Goal: Information Seeking & Learning: Learn about a topic

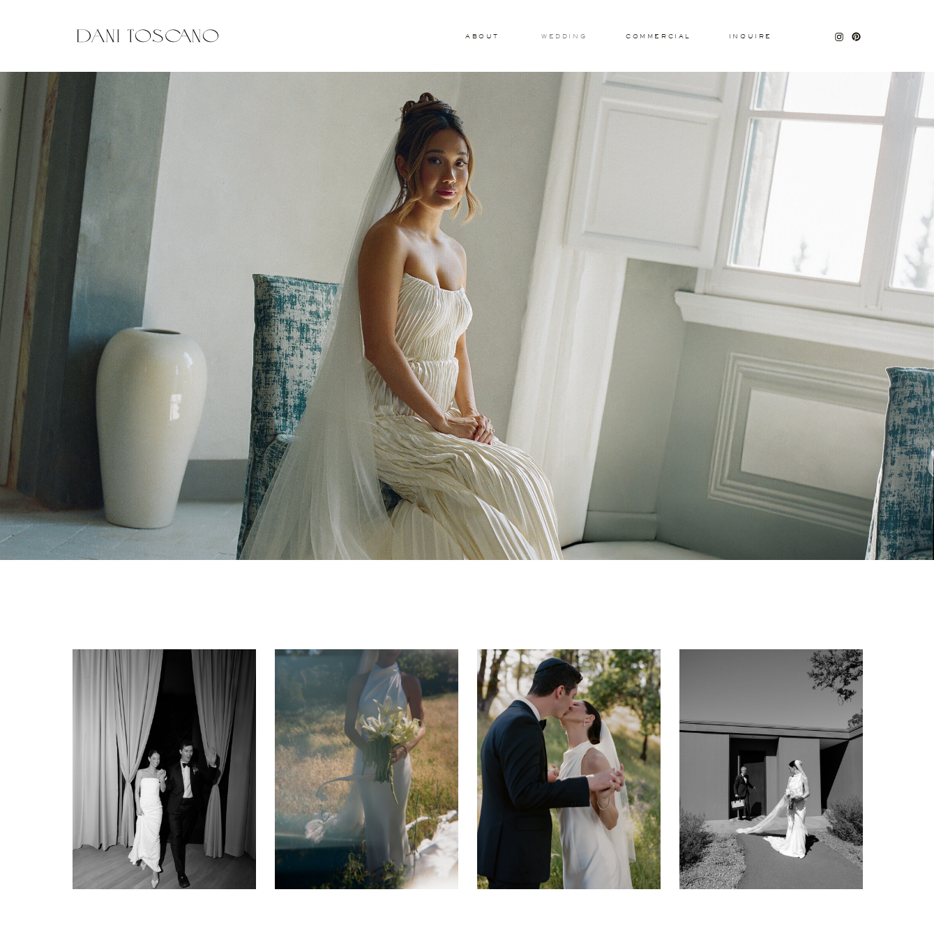
click at [562, 33] on h3 "wedding" at bounding box center [563, 35] width 45 height 5
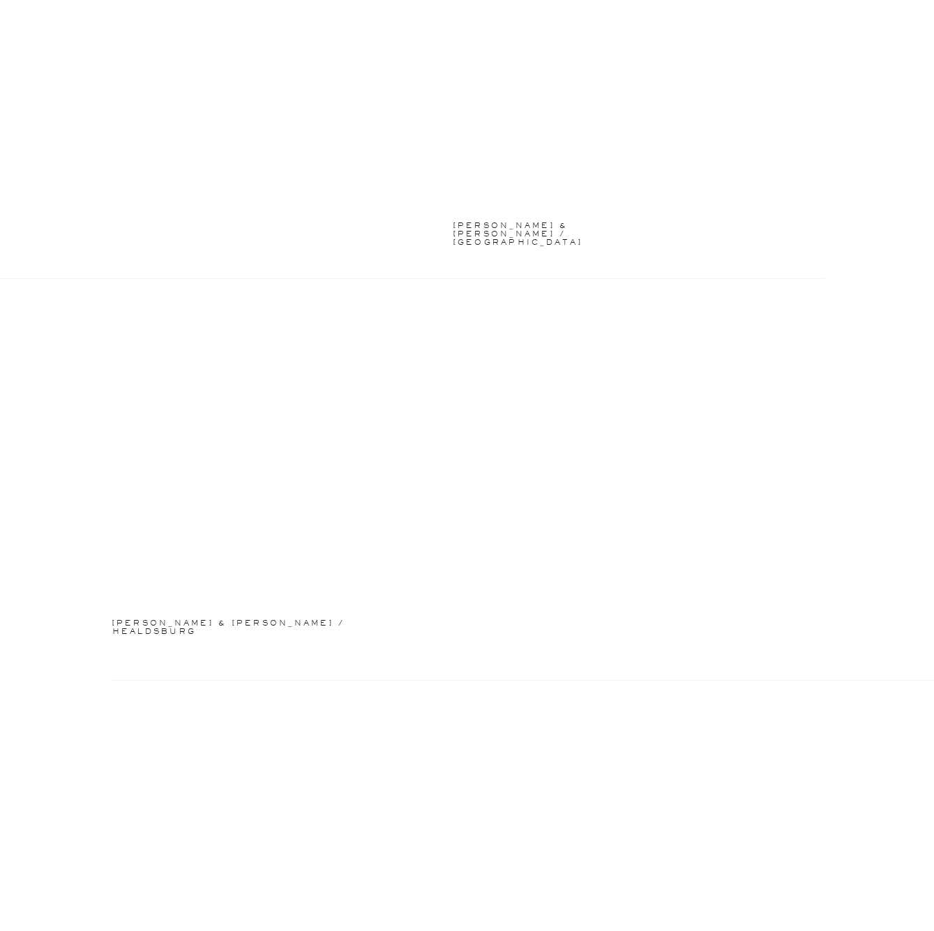
scroll to position [3209, 0]
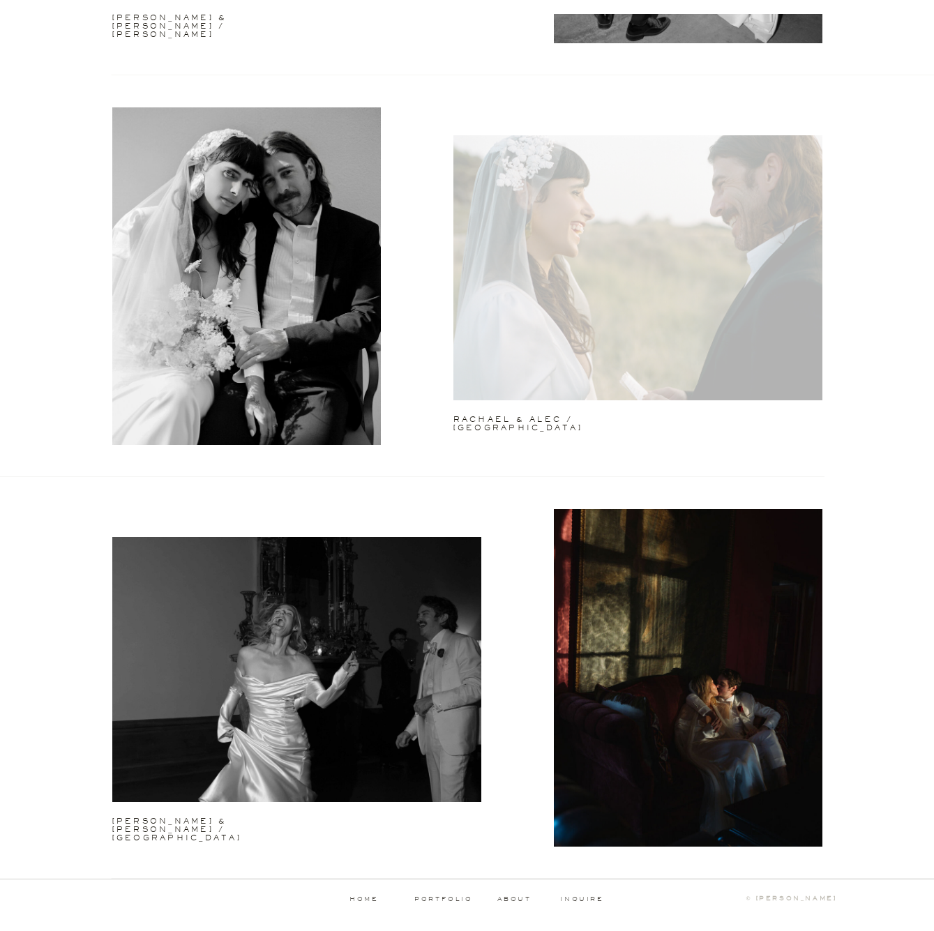
click at [538, 284] on div at bounding box center [637, 267] width 369 height 265
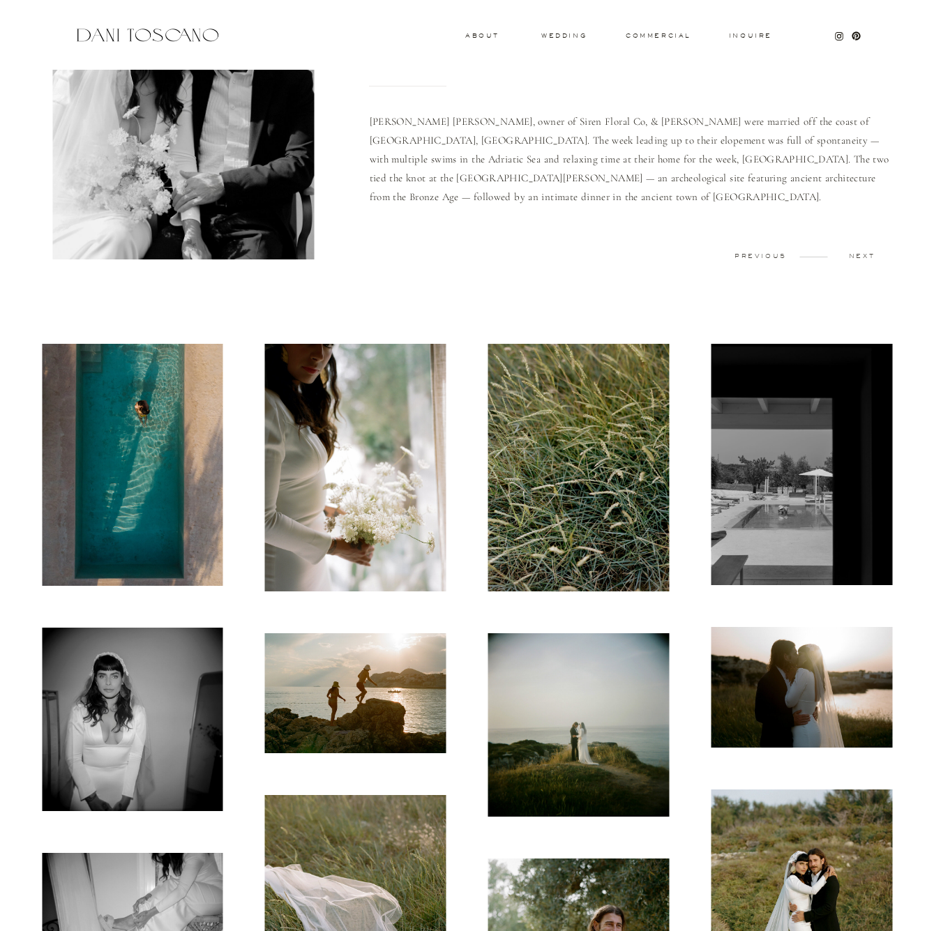
scroll to position [296, 0]
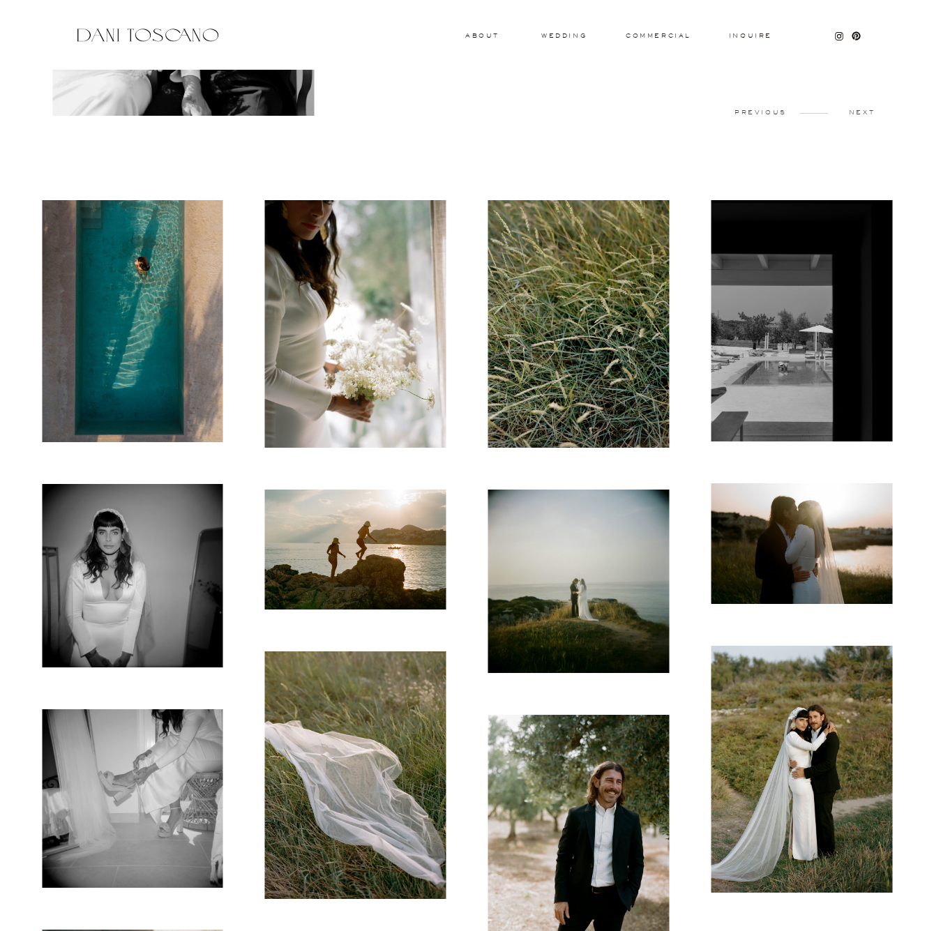
click at [197, 221] on img at bounding box center [132, 321] width 181 height 242
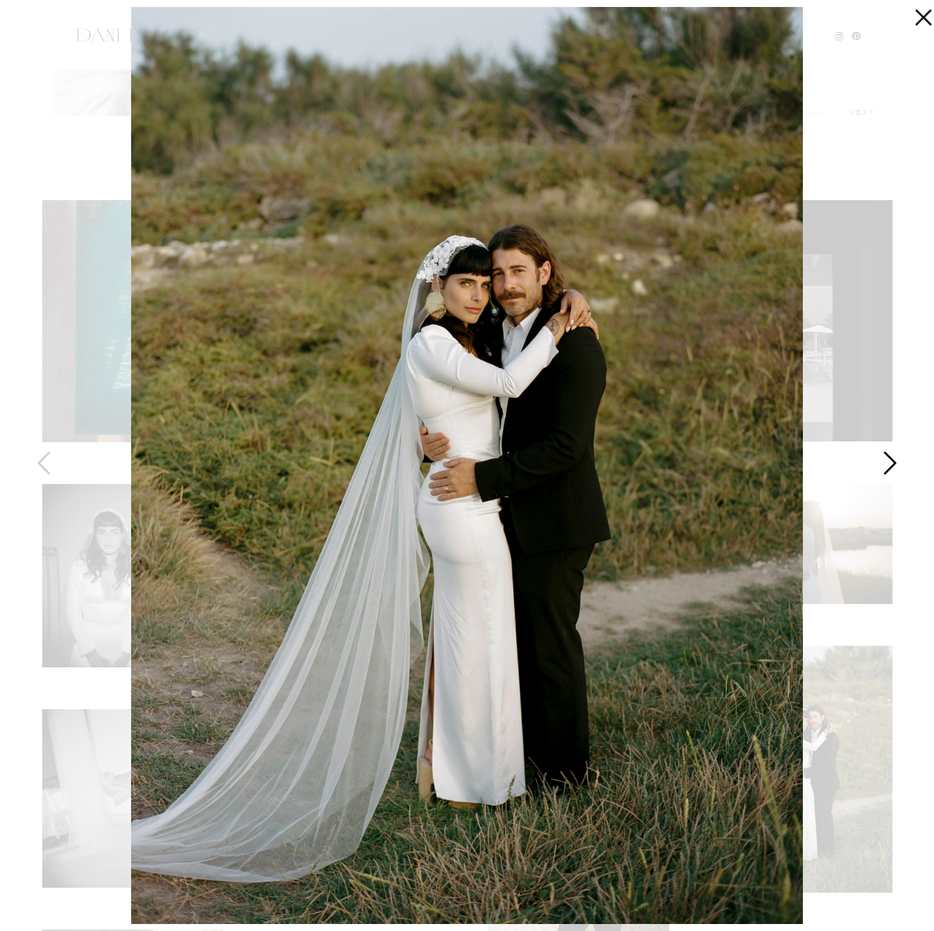
click at [876, 478] on icon at bounding box center [888, 467] width 35 height 42
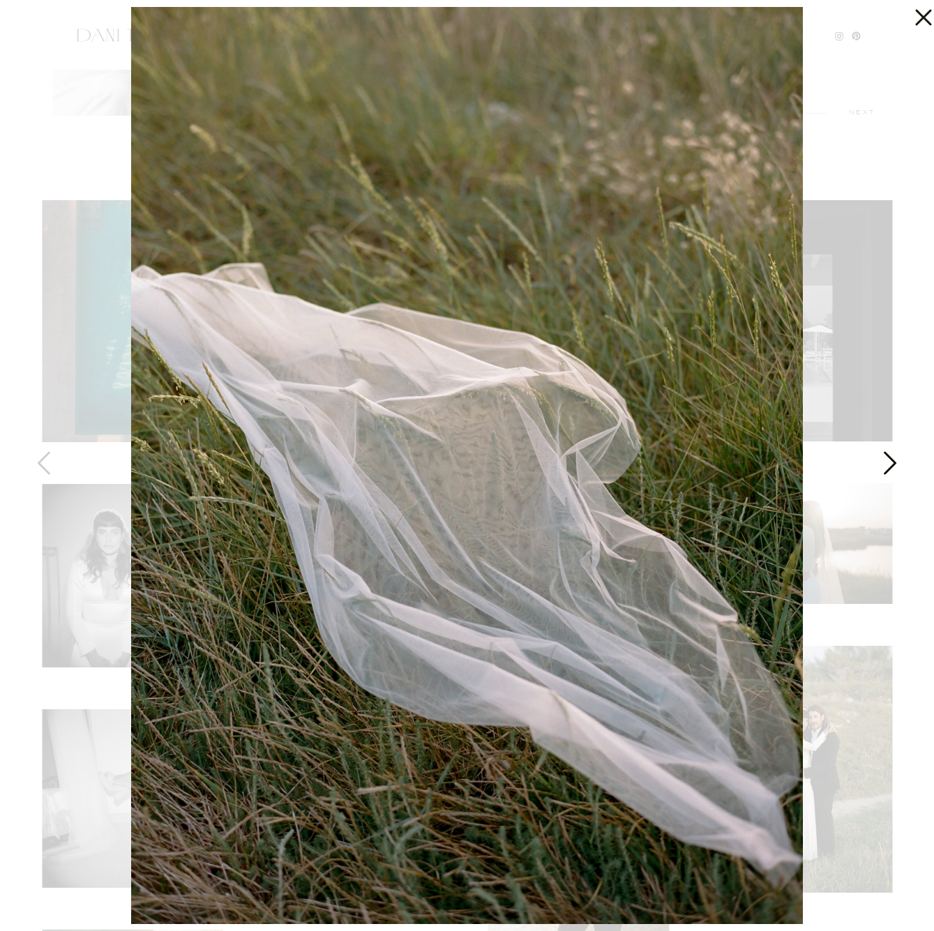
click at [876, 478] on icon at bounding box center [888, 467] width 35 height 42
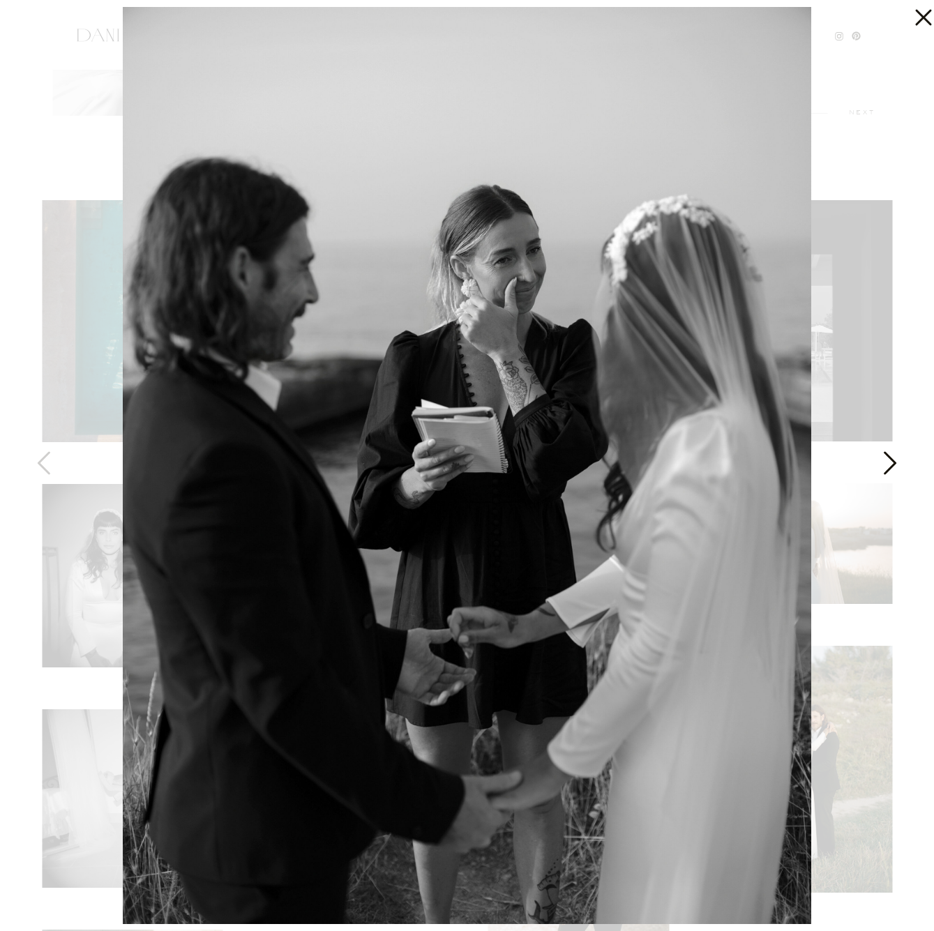
click at [883, 459] on icon at bounding box center [888, 467] width 35 height 42
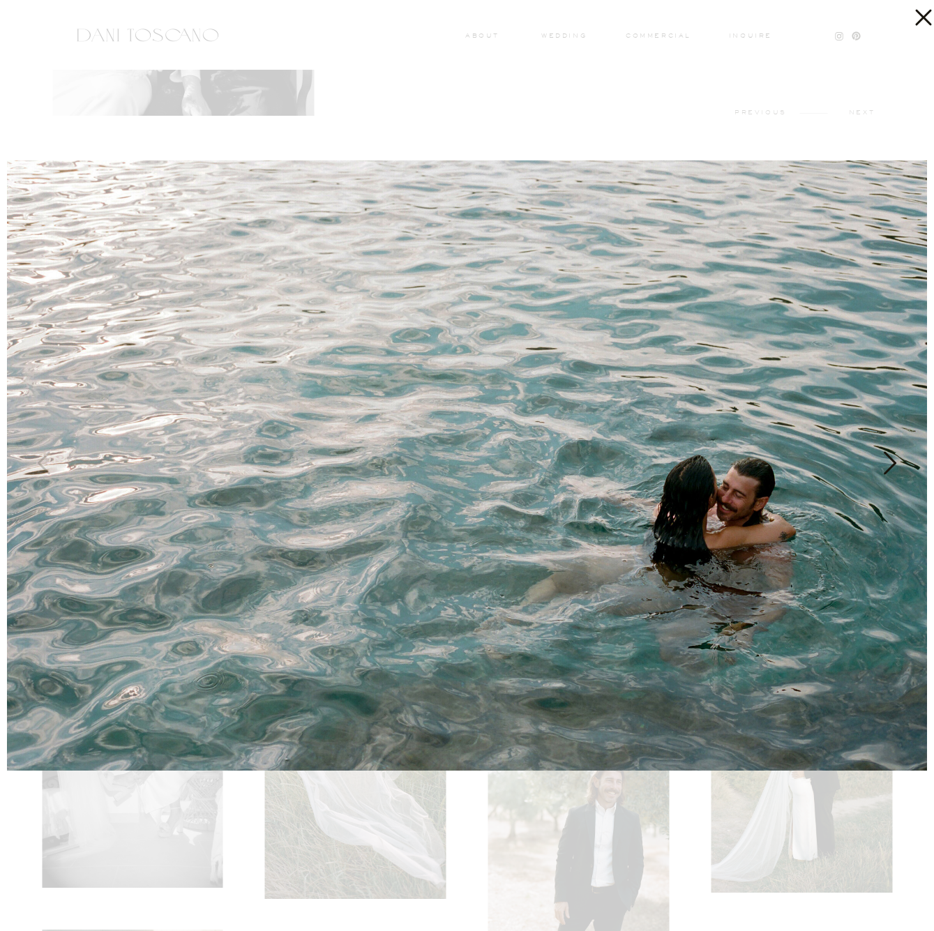
click at [883, 458] on icon at bounding box center [888, 467] width 35 height 42
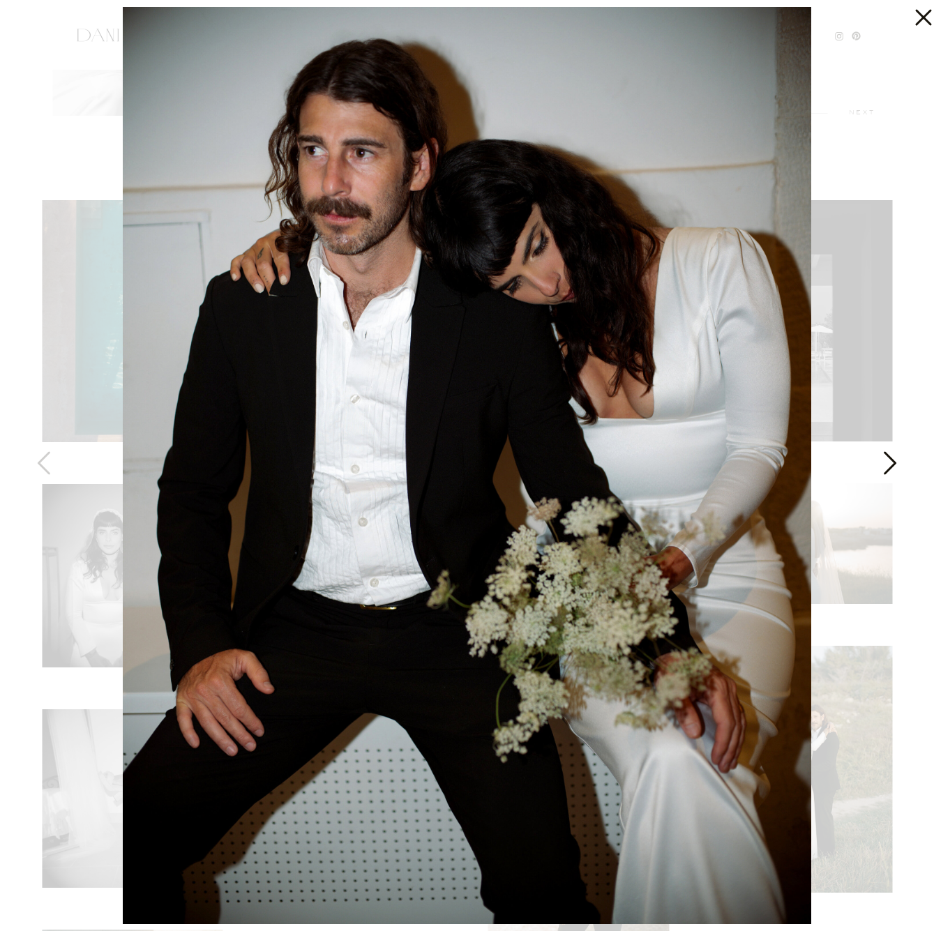
click at [883, 457] on icon at bounding box center [888, 467] width 35 height 42
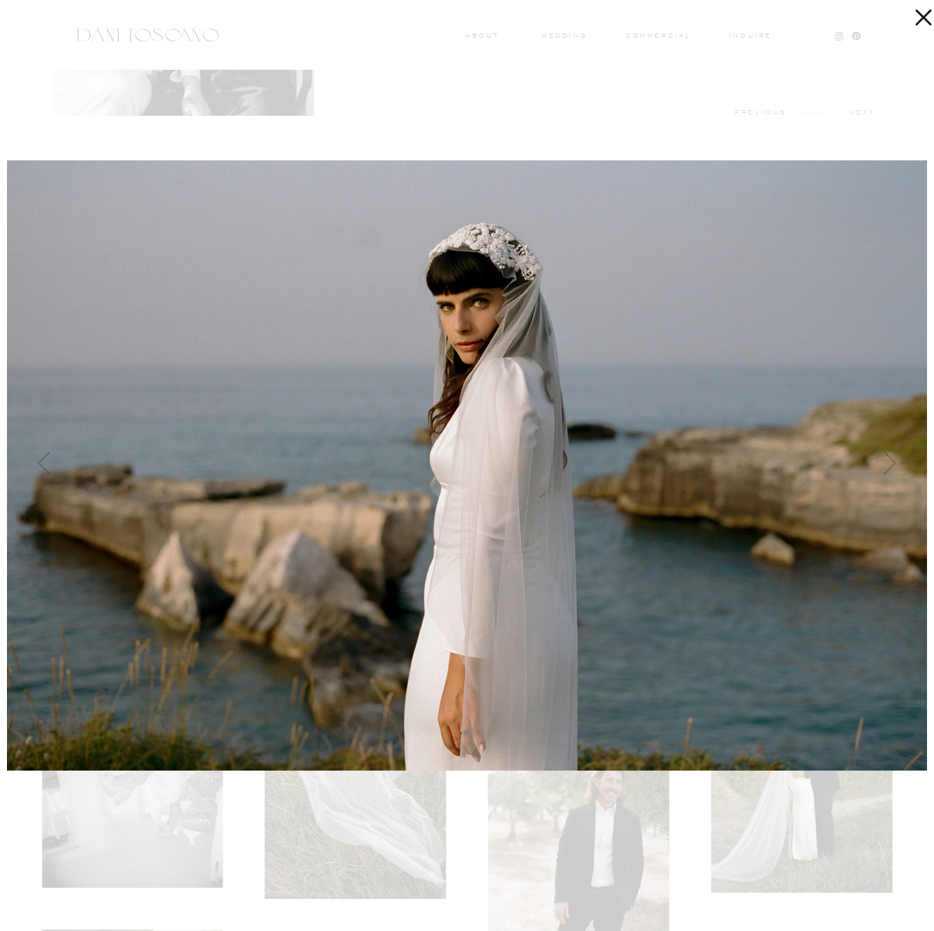
click at [923, 15] on icon at bounding box center [920, 14] width 28 height 28
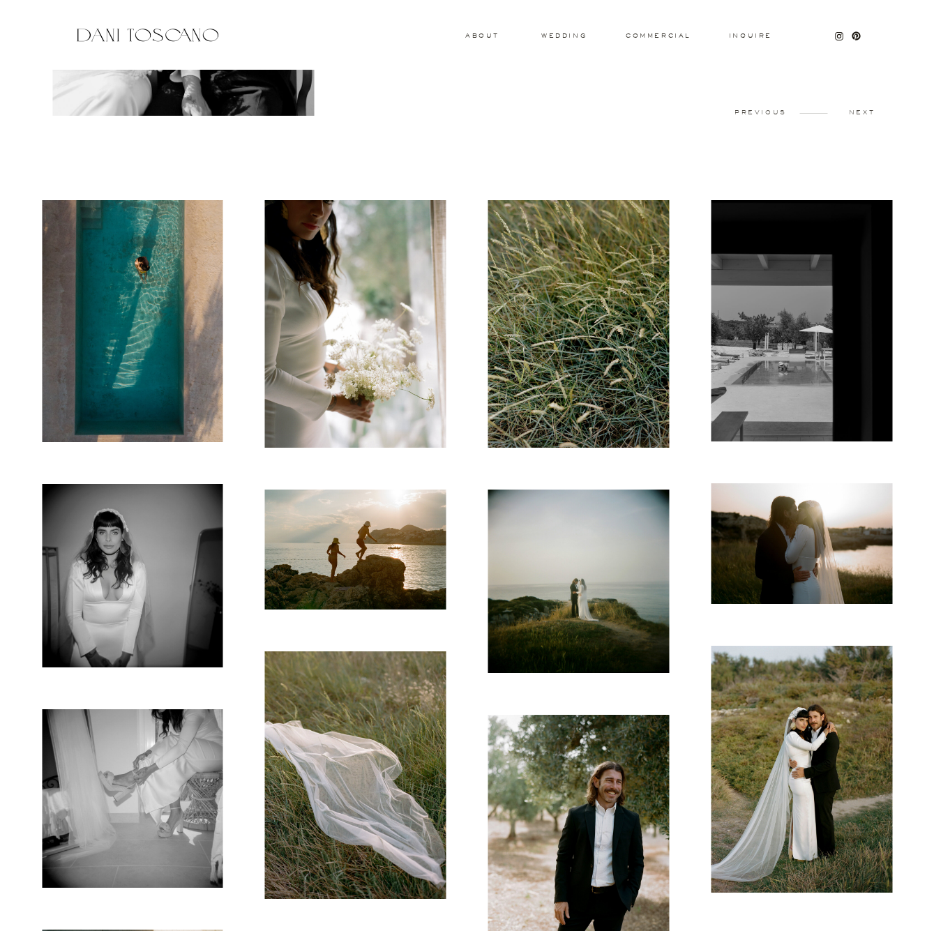
click at [569, 37] on h3 "wedding" at bounding box center [563, 35] width 45 height 5
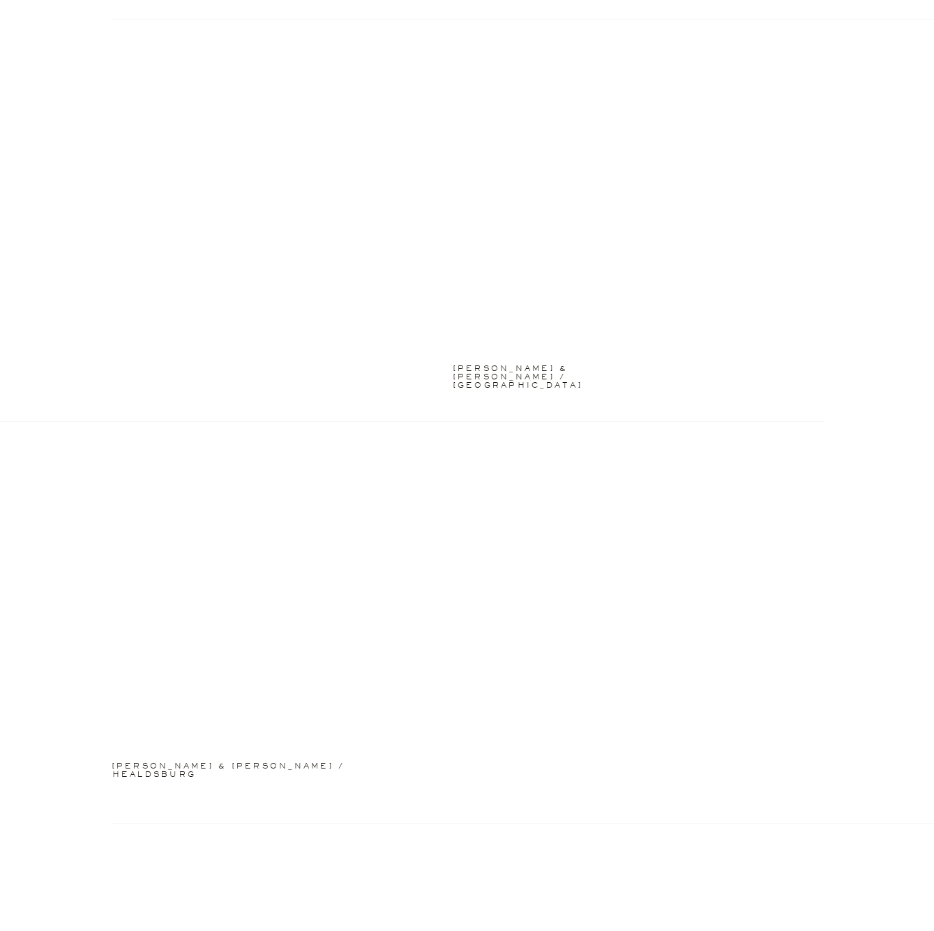
scroll to position [3209, 0]
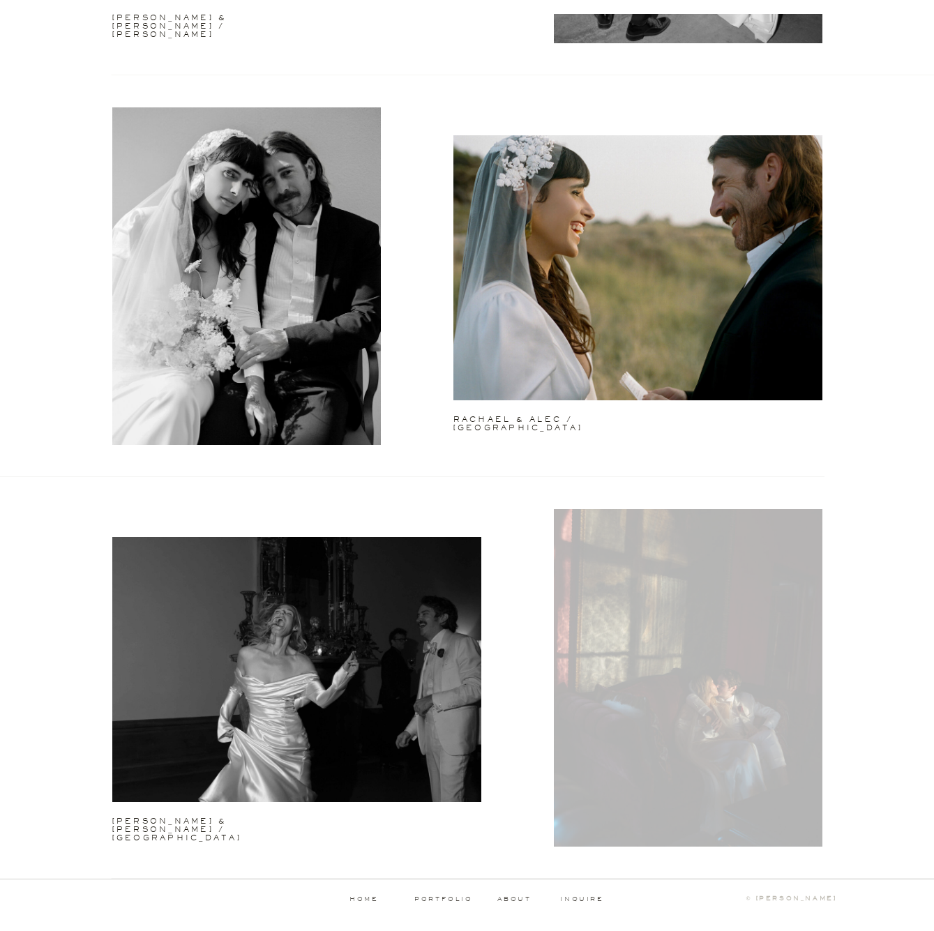
click at [611, 693] on div at bounding box center [688, 677] width 268 height 337
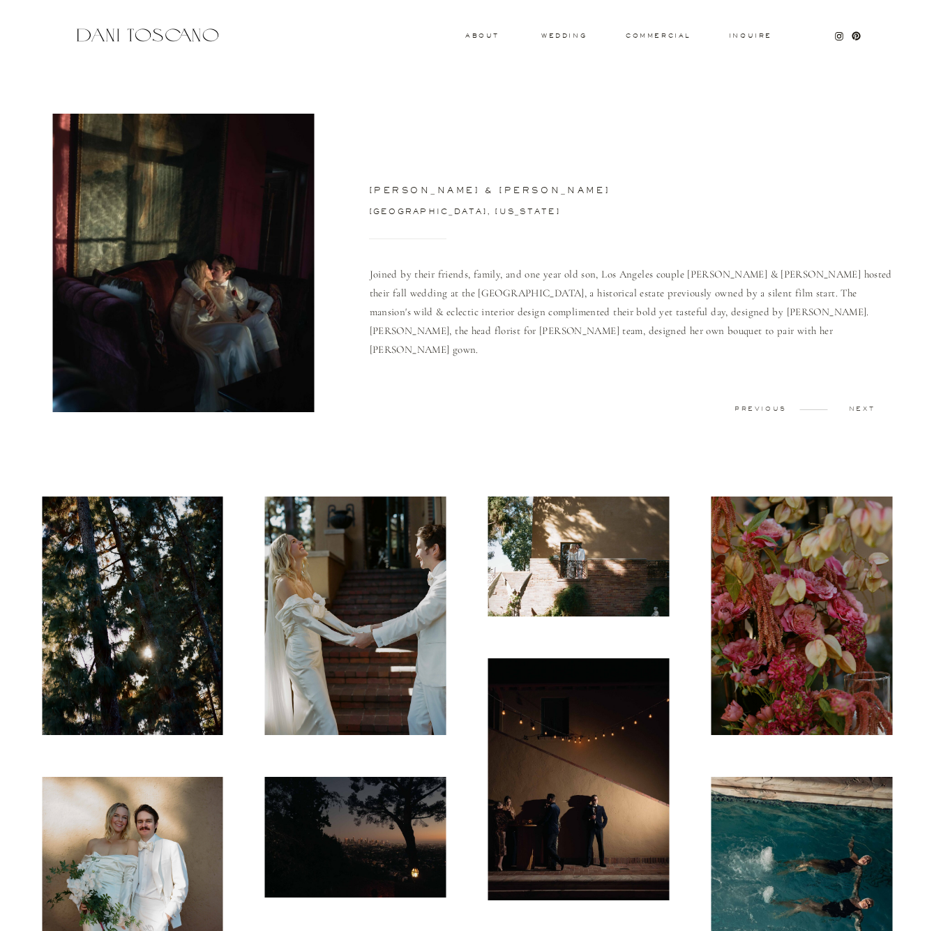
click at [182, 523] on img at bounding box center [132, 615] width 181 height 238
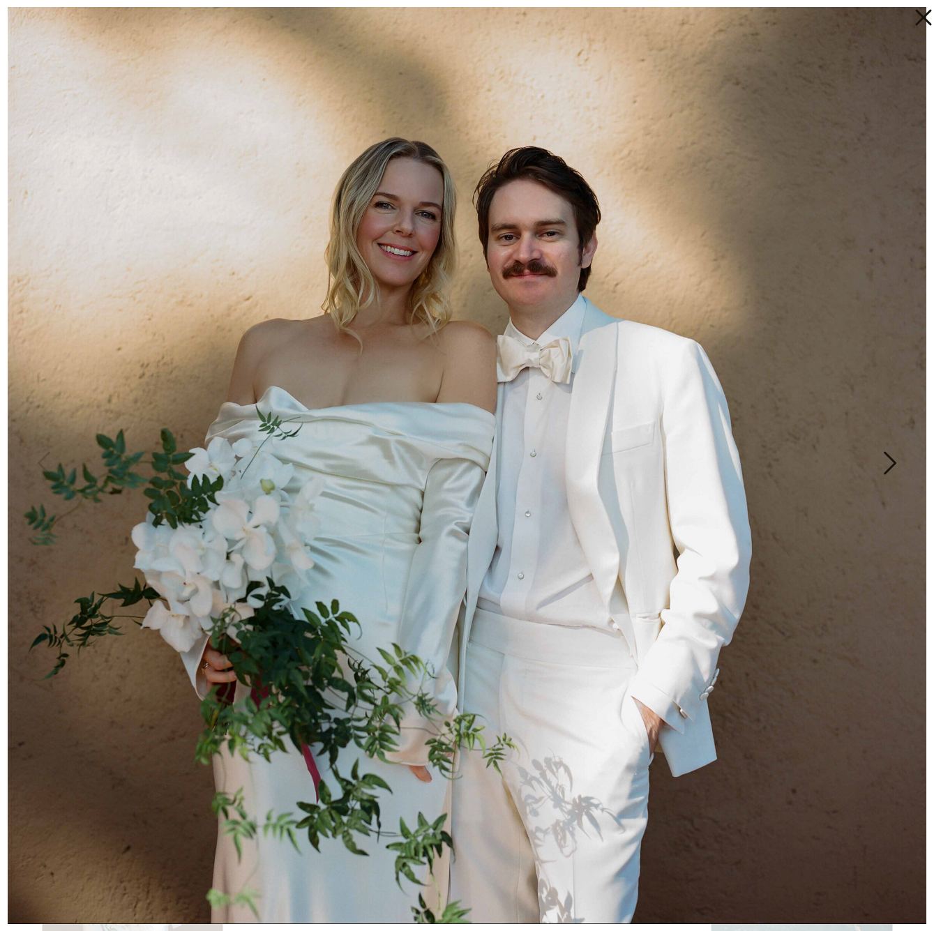
click at [769, 214] on img at bounding box center [467, 465] width 918 height 917
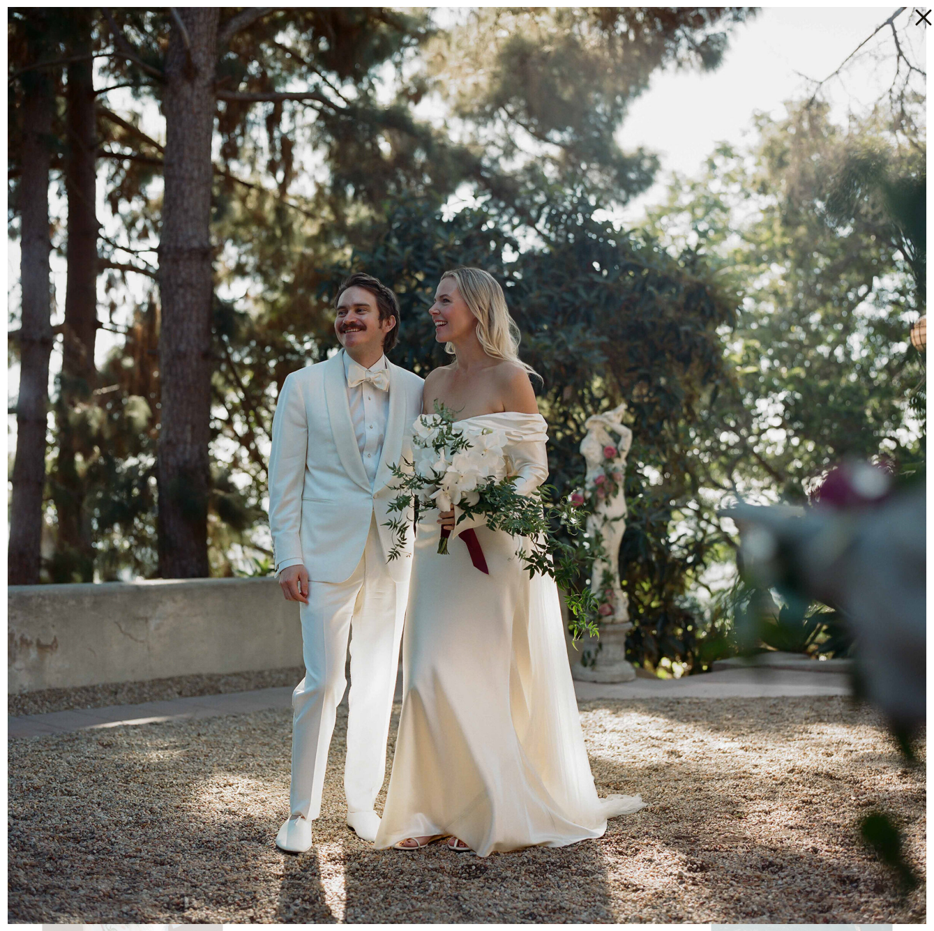
click at [612, 158] on img at bounding box center [467, 465] width 918 height 917
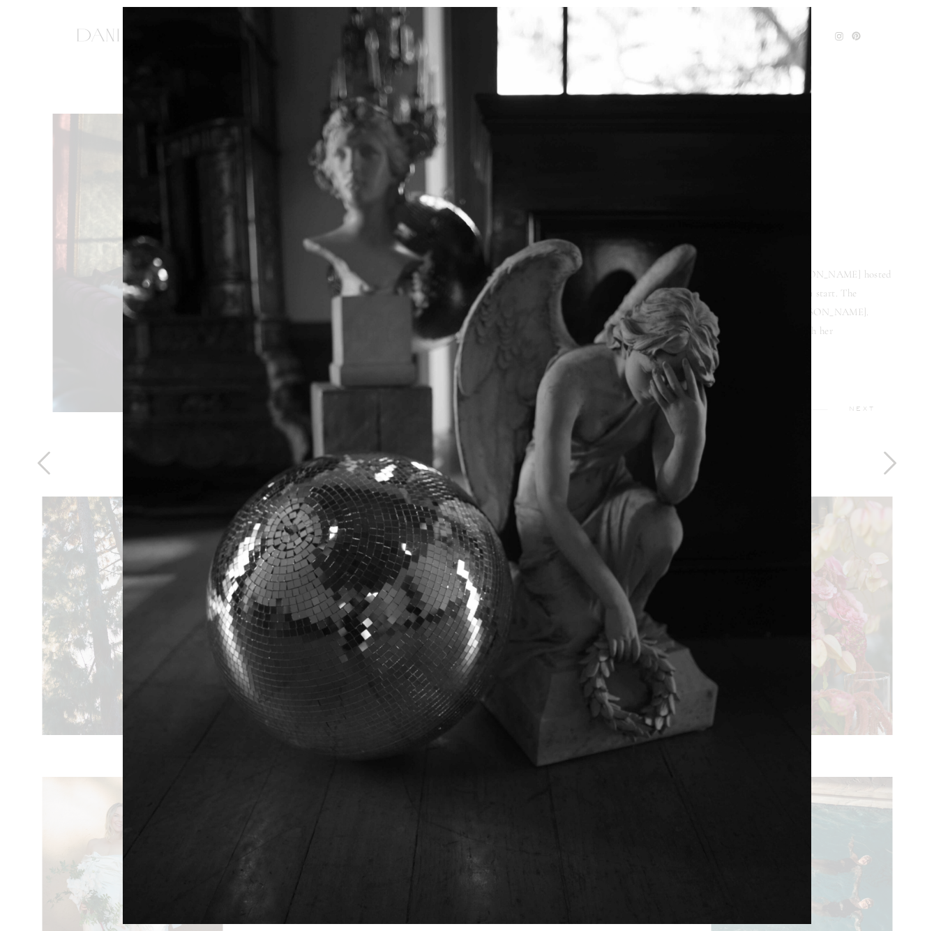
click at [904, 146] on div at bounding box center [467, 465] width 934 height 931
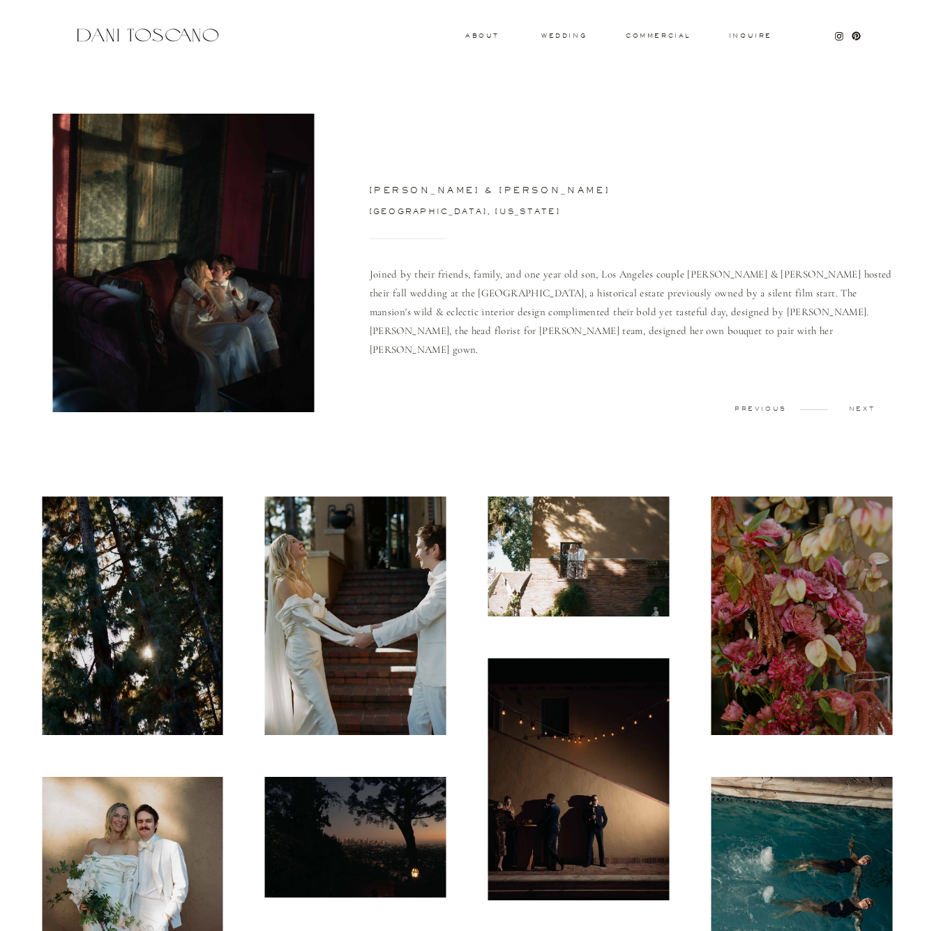
click at [568, 29] on div at bounding box center [467, 35] width 934 height 70
click at [569, 33] on h3 "wedding" at bounding box center [563, 35] width 45 height 5
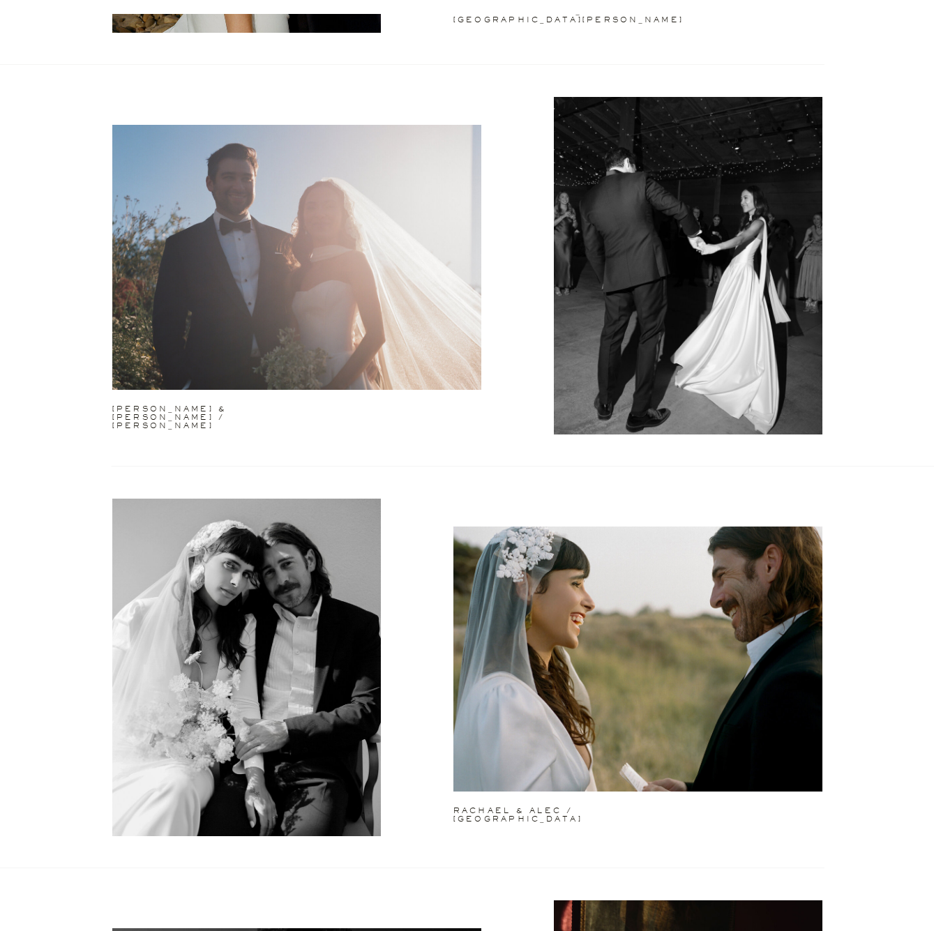
scroll to position [2451, 0]
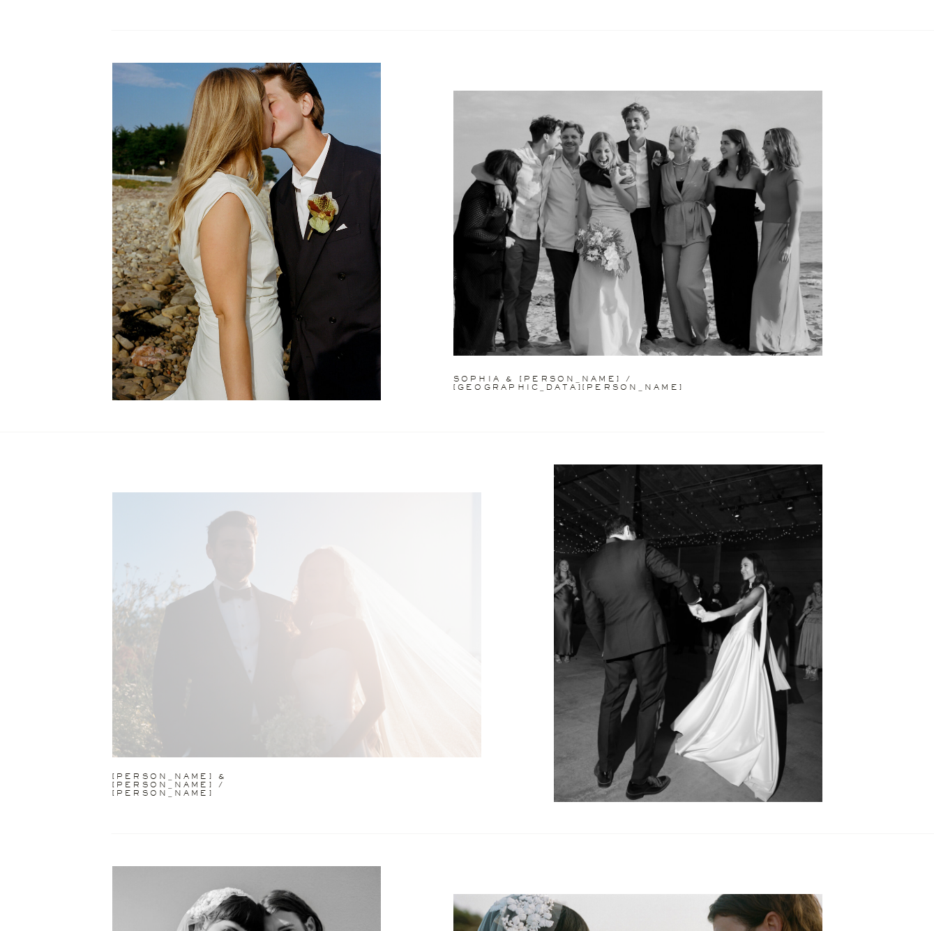
click at [335, 644] on div at bounding box center [296, 624] width 369 height 265
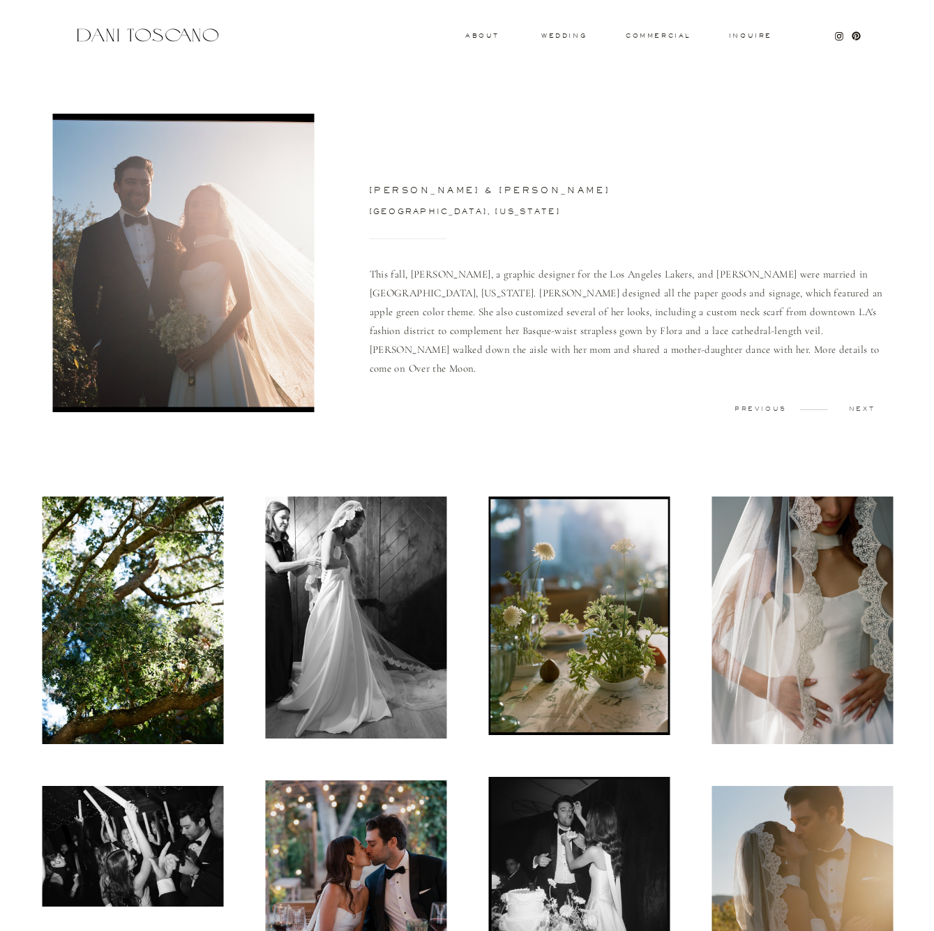
scroll to position [367, 0]
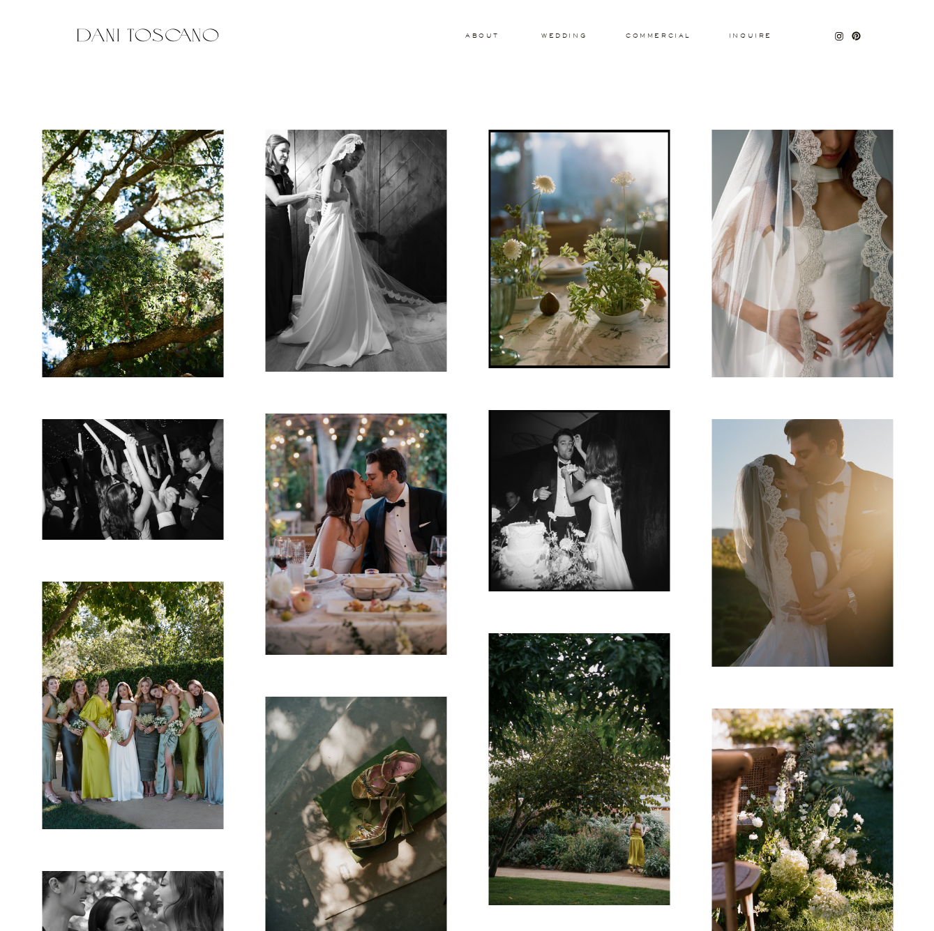
click at [160, 279] on img at bounding box center [132, 254] width 181 height 248
